Goal: Task Accomplishment & Management: Use online tool/utility

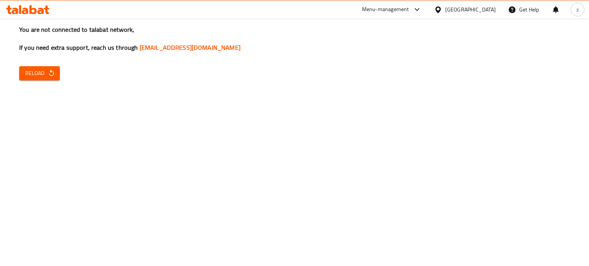
click at [47, 79] on button "Reload" at bounding box center [39, 73] width 41 height 14
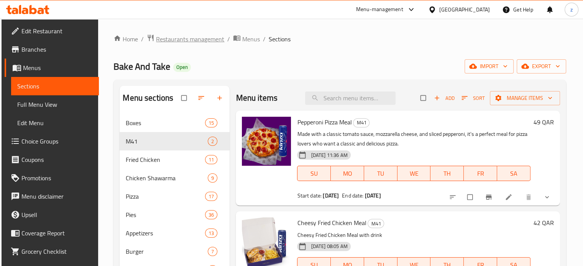
click at [194, 40] on span "Restaurants management" at bounding box center [190, 38] width 68 height 9
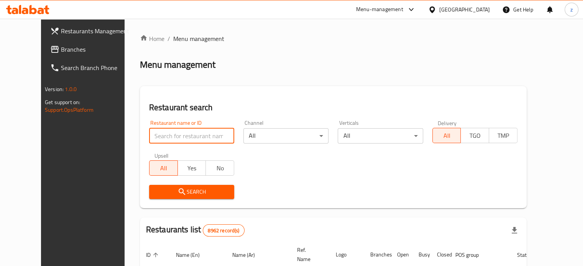
click at [176, 143] on input "search" at bounding box center [191, 135] width 85 height 15
click button "Search" at bounding box center [191, 192] width 85 height 14
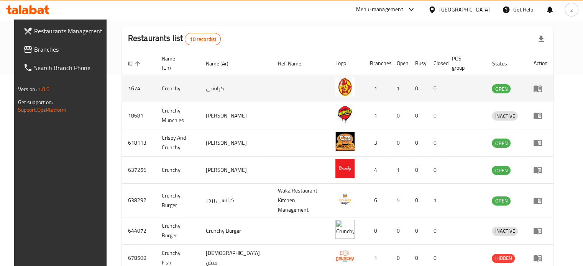
scroll to position [38, 0]
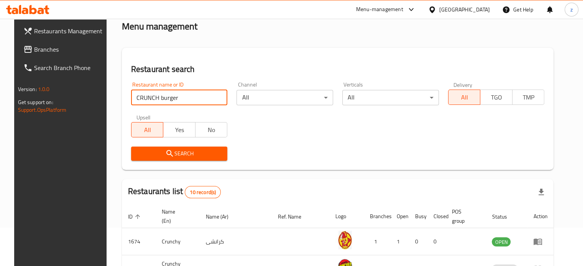
click button "Search" at bounding box center [179, 154] width 97 height 14
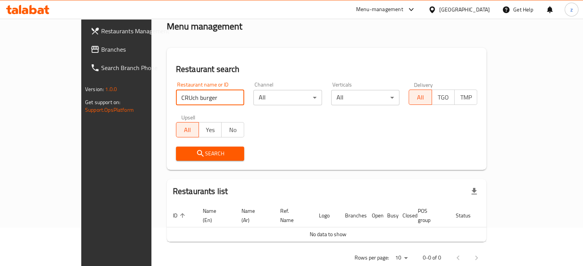
click button "Search" at bounding box center [210, 154] width 69 height 14
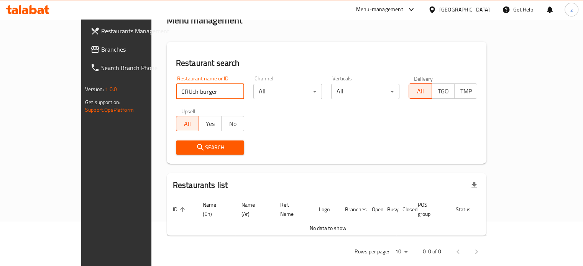
scroll to position [46, 0]
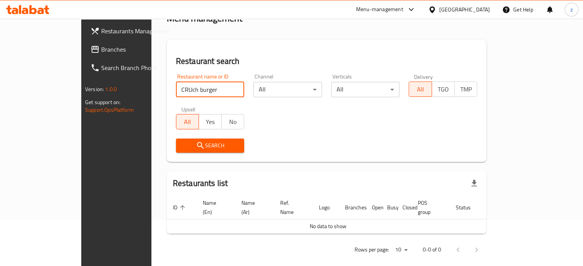
drag, startPoint x: 143, startPoint y: 91, endPoint x: 125, endPoint y: 90, distance: 18.0
click at [176, 90] on input "CRUch burger" at bounding box center [210, 89] width 69 height 15
type input "crush burger"
click button "Search" at bounding box center [210, 146] width 69 height 14
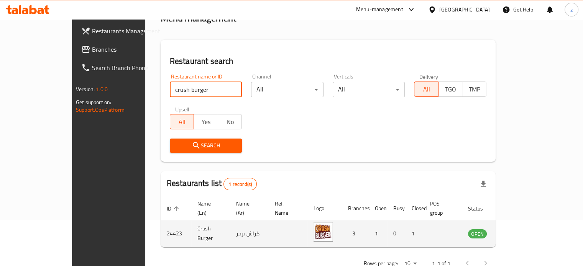
click at [517, 231] on icon "enhanced table" at bounding box center [513, 234] width 8 height 7
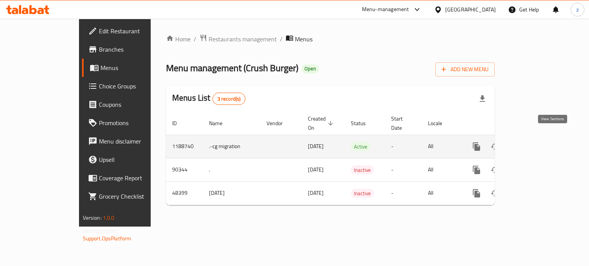
click at [536, 142] on icon "enhanced table" at bounding box center [531, 146] width 9 height 9
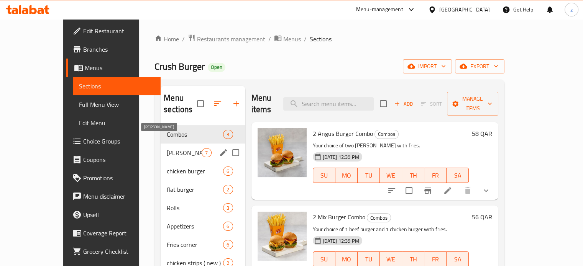
click at [167, 148] on span "[PERSON_NAME]" at bounding box center [184, 152] width 35 height 9
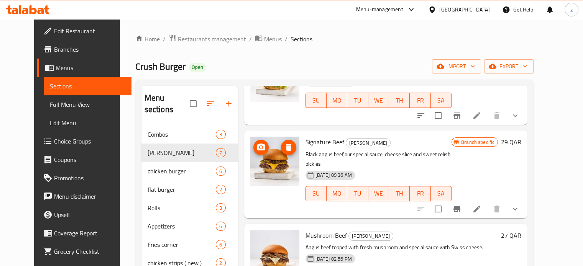
scroll to position [77, 0]
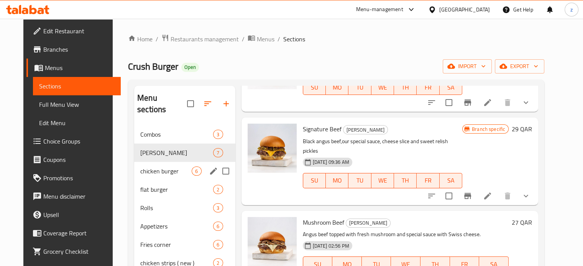
click at [151, 167] on span "chicken burger" at bounding box center [165, 171] width 51 height 9
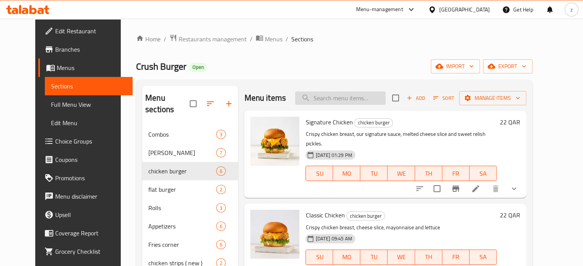
click at [340, 97] on input "search" at bounding box center [340, 98] width 90 height 13
type input "v"
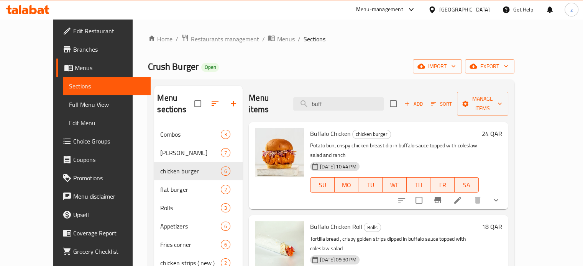
type input "buff"
click at [442, 196] on icon "Branch-specific-item" at bounding box center [437, 200] width 9 height 9
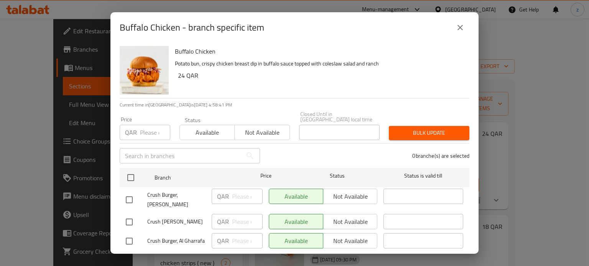
click at [461, 28] on icon "close" at bounding box center [459, 27] width 5 height 5
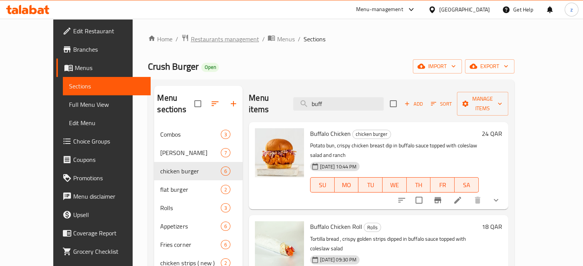
click at [192, 39] on span "Restaurants management" at bounding box center [224, 38] width 68 height 9
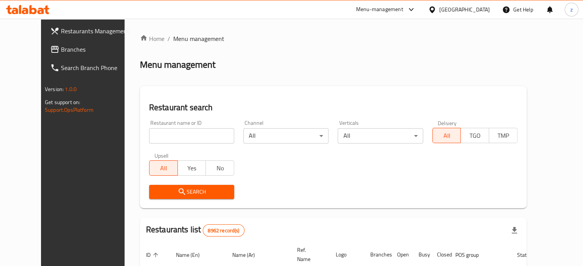
drag, startPoint x: 166, startPoint y: 135, endPoint x: 167, endPoint y: 139, distance: 4.7
click at [167, 138] on input "search" at bounding box center [191, 135] width 85 height 15
type input "adki"
click button "Search" at bounding box center [191, 192] width 85 height 14
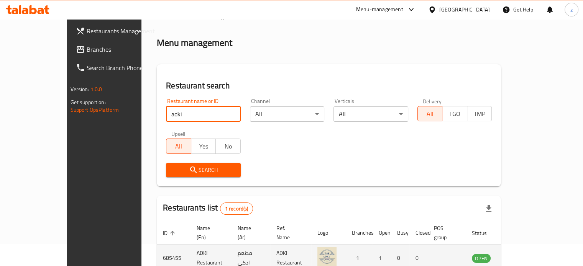
scroll to position [60, 0]
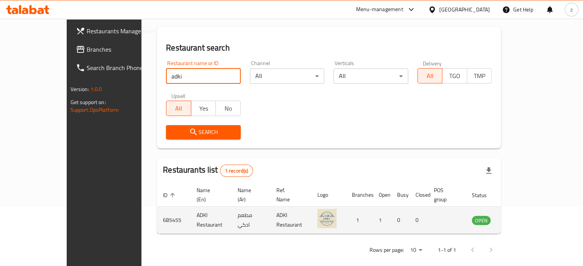
click at [520, 219] on icon "enhanced table" at bounding box center [518, 220] width 3 height 3
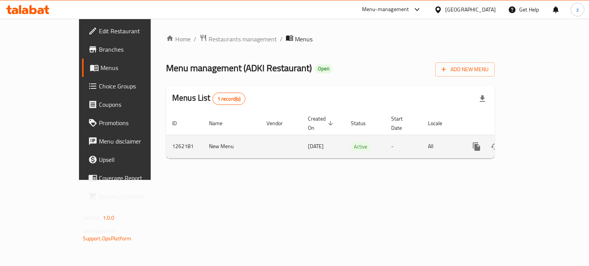
click at [541, 138] on link "enhanced table" at bounding box center [531, 147] width 18 height 18
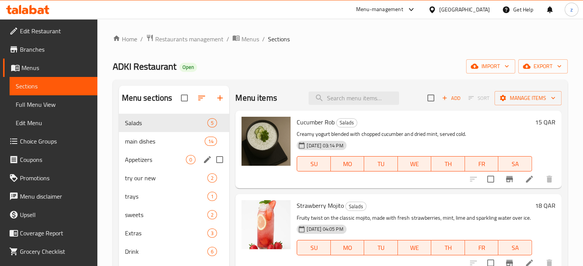
click at [141, 149] on div "main dishes 14" at bounding box center [174, 141] width 111 height 18
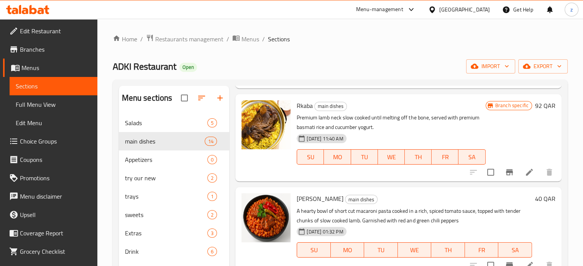
scroll to position [728, 0]
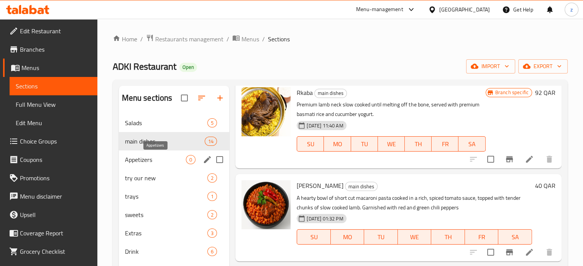
click at [128, 160] on span "Appetizers" at bounding box center [155, 159] width 61 height 9
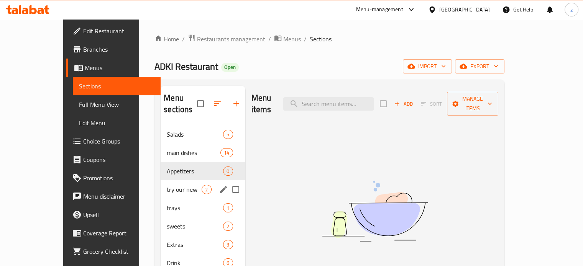
click at [167, 185] on span "try our new" at bounding box center [184, 189] width 35 height 9
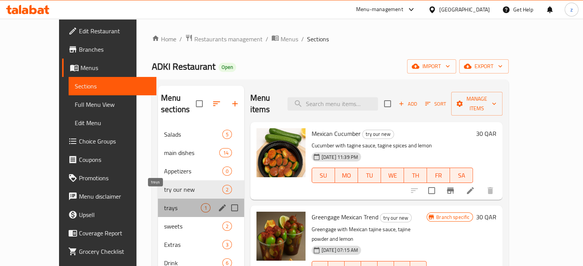
click at [164, 203] on span "trays" at bounding box center [182, 207] width 37 height 9
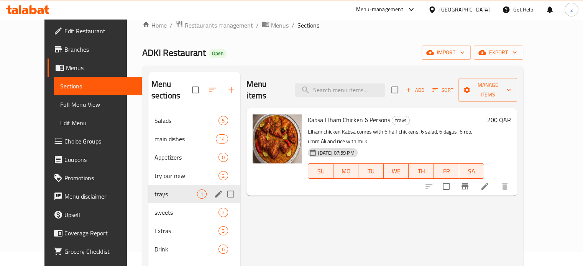
scroll to position [38, 0]
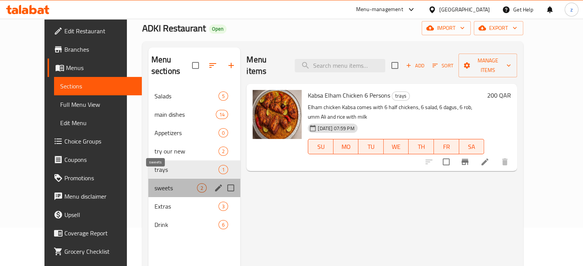
click at [154, 184] on span "sweets" at bounding box center [175, 188] width 43 height 9
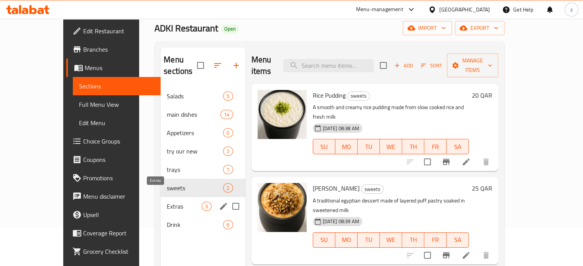
click at [167, 202] on span "Extras" at bounding box center [184, 206] width 35 height 9
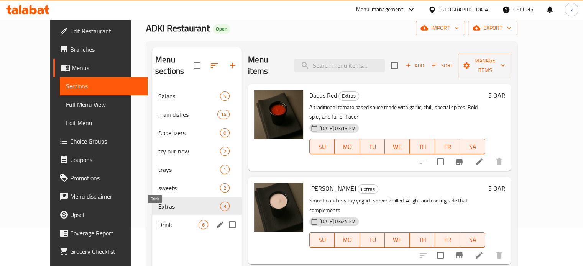
click at [158, 220] on span "Drink" at bounding box center [178, 224] width 40 height 9
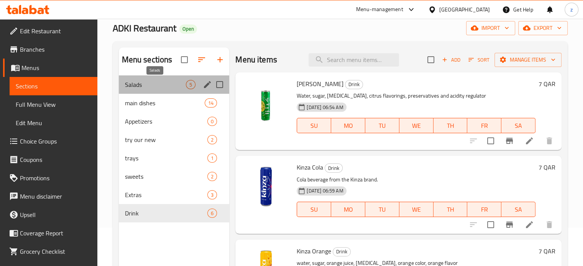
click at [161, 85] on span "Salads" at bounding box center [155, 84] width 61 height 9
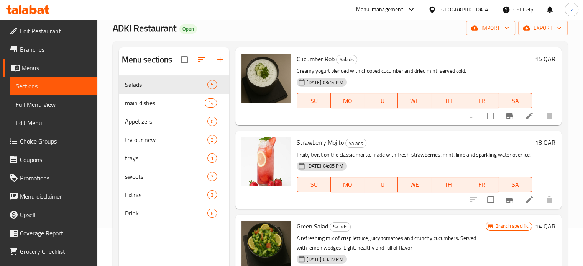
scroll to position [77, 0]
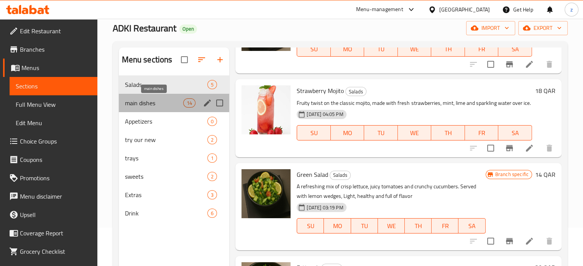
click at [156, 99] on span "main dishes" at bounding box center [154, 102] width 59 height 9
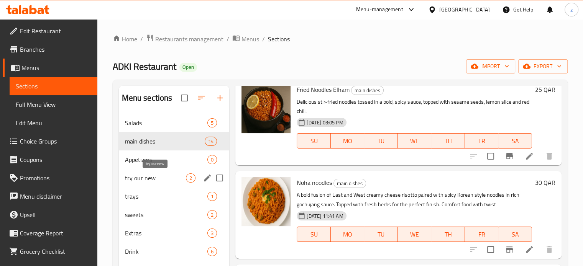
click at [149, 177] on span "try our new" at bounding box center [155, 178] width 61 height 9
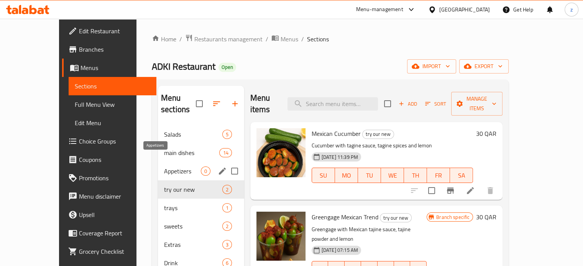
click at [164, 167] on span "Appetizers" at bounding box center [182, 171] width 37 height 9
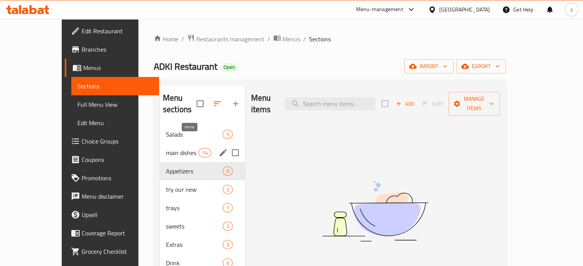
click at [166, 148] on span "main dishes" at bounding box center [182, 152] width 33 height 9
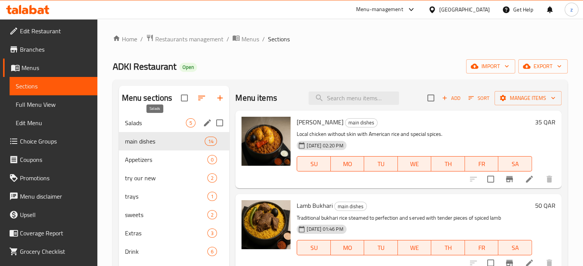
click at [152, 122] on span "Salads" at bounding box center [155, 122] width 61 height 9
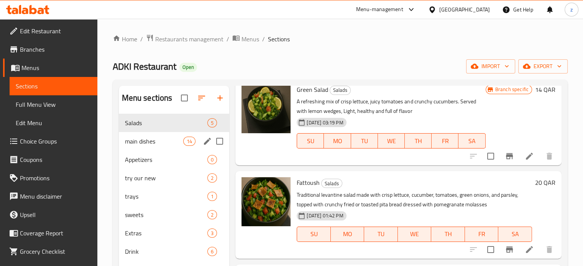
click at [156, 131] on div "Salads 5" at bounding box center [174, 123] width 111 height 18
click at [208, 39] on span "Restaurants management" at bounding box center [189, 38] width 68 height 9
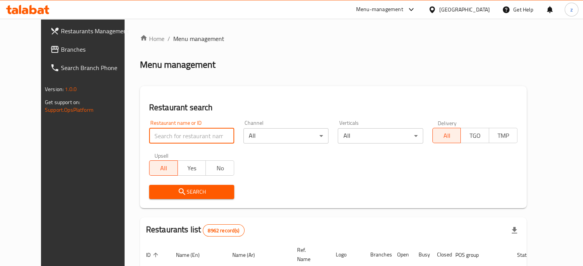
click at [176, 136] on input "search" at bounding box center [191, 135] width 85 height 15
click at [178, 191] on span "Search" at bounding box center [191, 192] width 73 height 10
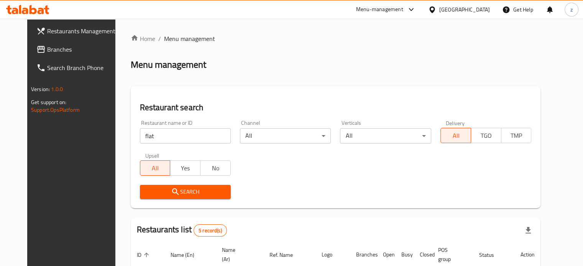
click at [154, 134] on input "flat" at bounding box center [185, 135] width 91 height 15
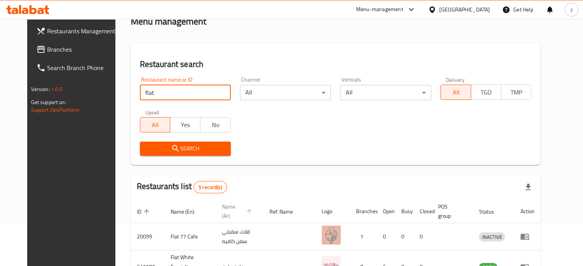
scroll to position [77, 0]
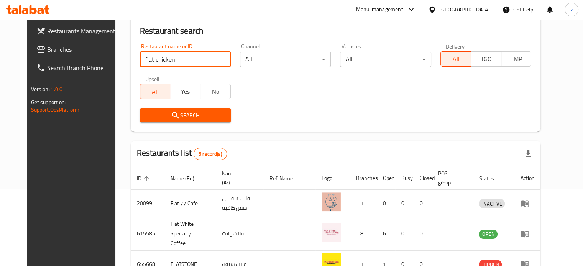
click button "Search" at bounding box center [185, 115] width 91 height 14
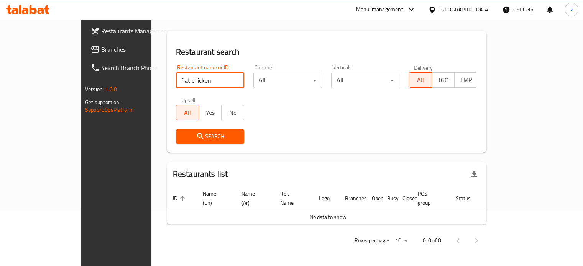
scroll to position [46, 0]
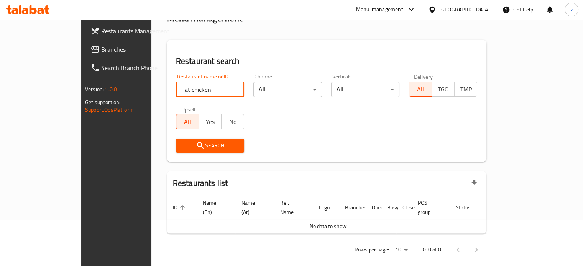
click at [176, 90] on input "flat chicken" at bounding box center [210, 89] width 69 height 15
click button "Search" at bounding box center [210, 146] width 69 height 14
click at [176, 92] on input "flat chicken" at bounding box center [210, 89] width 69 height 15
click button "Search" at bounding box center [210, 146] width 69 height 14
click at [182, 147] on span "Search" at bounding box center [210, 146] width 56 height 10
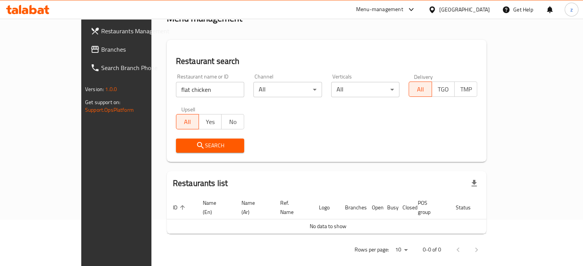
click at [182, 146] on span "Search" at bounding box center [210, 146] width 56 height 10
click at [176, 92] on input "flat chicken" at bounding box center [210, 89] width 69 height 15
click button "Search" at bounding box center [210, 146] width 69 height 14
type input "flat chicken"
click button "Search" at bounding box center [210, 146] width 69 height 14
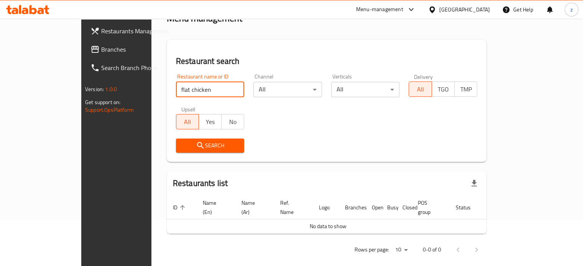
click at [176, 89] on input "flat chicken" at bounding box center [210, 89] width 69 height 15
click at [176, 88] on input "flat chicken" at bounding box center [210, 89] width 69 height 15
click button "Search" at bounding box center [210, 146] width 69 height 14
